Goal: Task Accomplishment & Management: Use online tool/utility

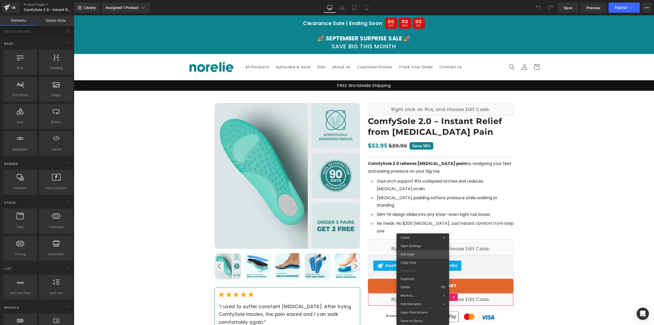
click at [419, 253] on body "You are previewing how the will restyle your page. You can not edit Elements in…" at bounding box center [327, 162] width 654 height 325
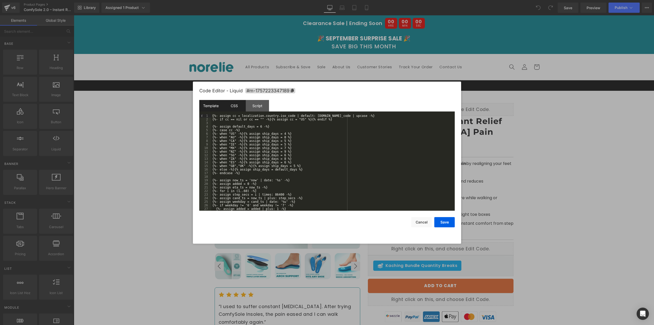
click at [235, 104] on div "CSS" at bounding box center [233, 105] width 23 height 11
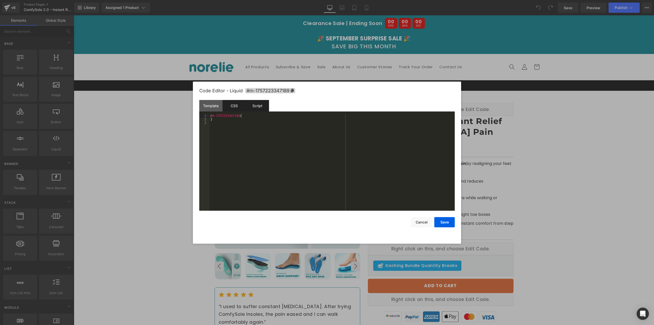
click at [253, 104] on div "Script" at bounding box center [257, 105] width 23 height 11
click at [216, 105] on div "Template" at bounding box center [210, 105] width 23 height 11
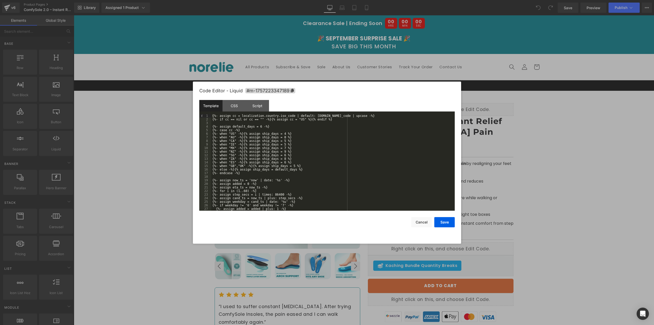
click at [229, 133] on div "{%- assign cc = localization.country.iso_code | default: [DOMAIN_NAME]_code | u…" at bounding box center [331, 166] width 241 height 104
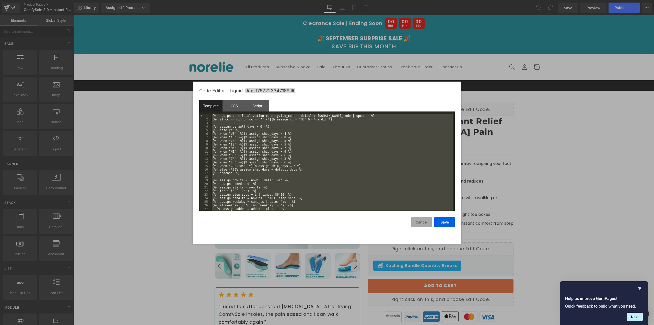
click at [418, 224] on button "Cancel" at bounding box center [421, 222] width 20 height 10
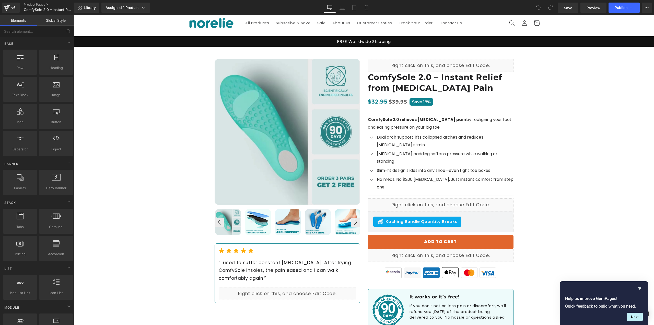
scroll to position [128, 0]
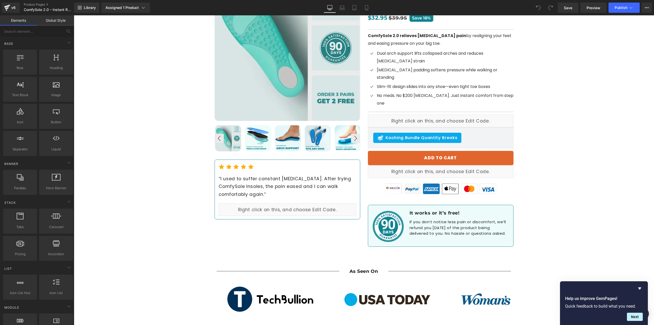
click at [440, 219] on h1 "If you don’t notice less pain or discomfort, we’ll refund you [DATE] of the pro…" at bounding box center [458, 227] width 99 height 17
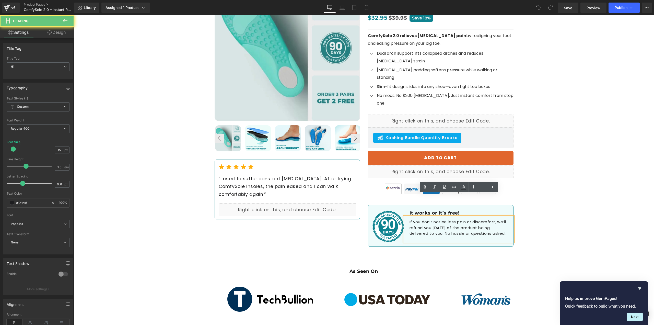
click at [407, 216] on div "If you don’t notice less pain or discomfort, we’ll refund you [DATE] of the pro…" at bounding box center [458, 228] width 109 height 25
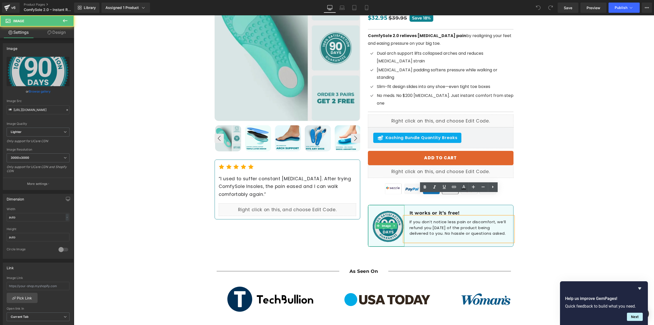
click at [376, 205] on img at bounding box center [386, 225] width 36 height 41
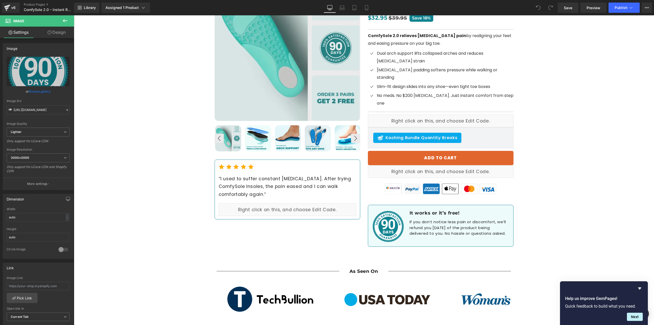
click at [409, 205] on div "It works or it’s free!" at bounding box center [458, 210] width 109 height 11
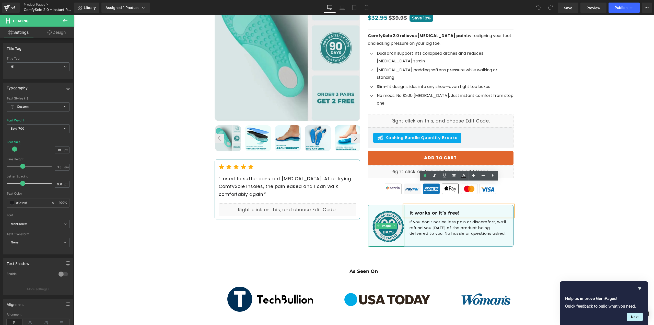
click at [382, 205] on img at bounding box center [386, 225] width 36 height 41
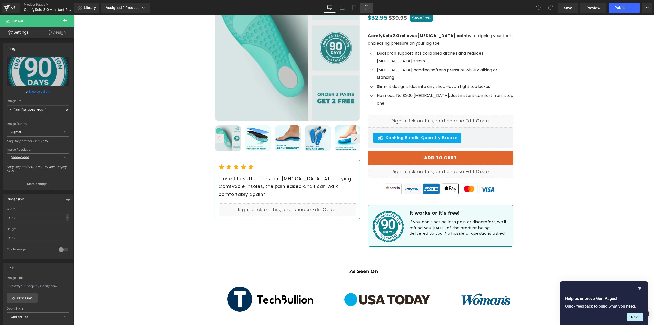
click at [365, 10] on icon at bounding box center [366, 7] width 5 height 5
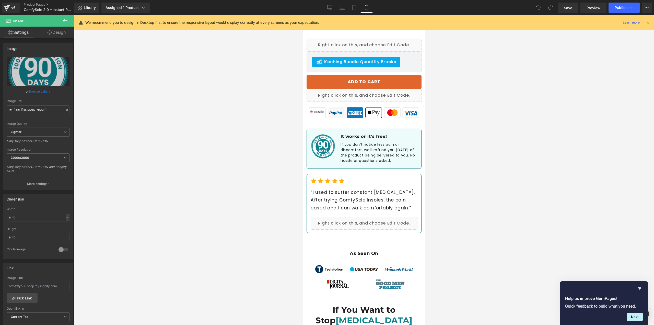
scroll to position [350, 0]
